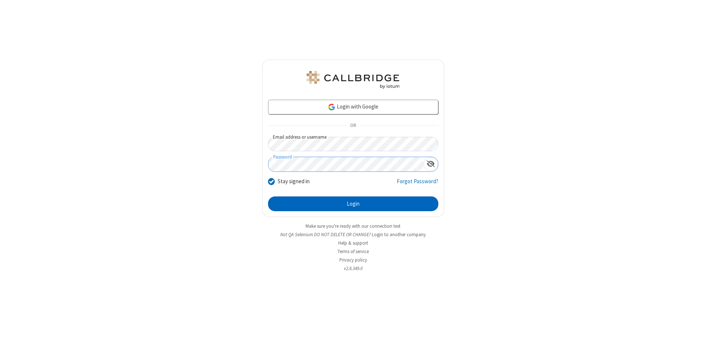
click at [353, 204] on button "Login" at bounding box center [353, 203] width 170 height 15
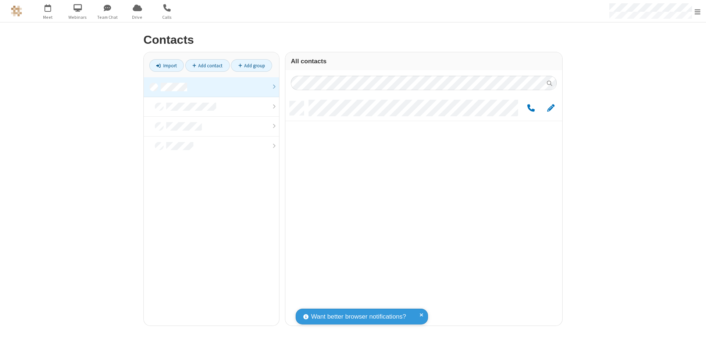
scroll to position [224, 271]
click at [212, 87] on link at bounding box center [211, 87] width 135 height 20
click at [207, 65] on link "Add contact" at bounding box center [207, 65] width 45 height 13
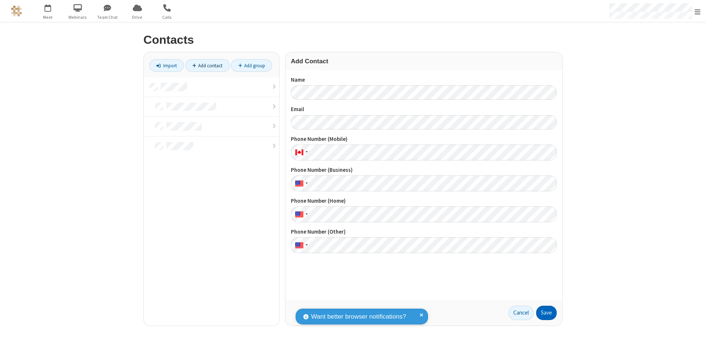
click at [547, 313] on button "Save" at bounding box center [546, 313] width 21 height 15
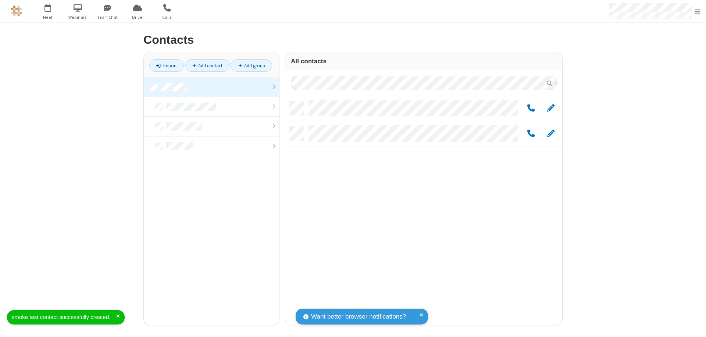
scroll to position [224, 271]
